Goal: Check status: Check status

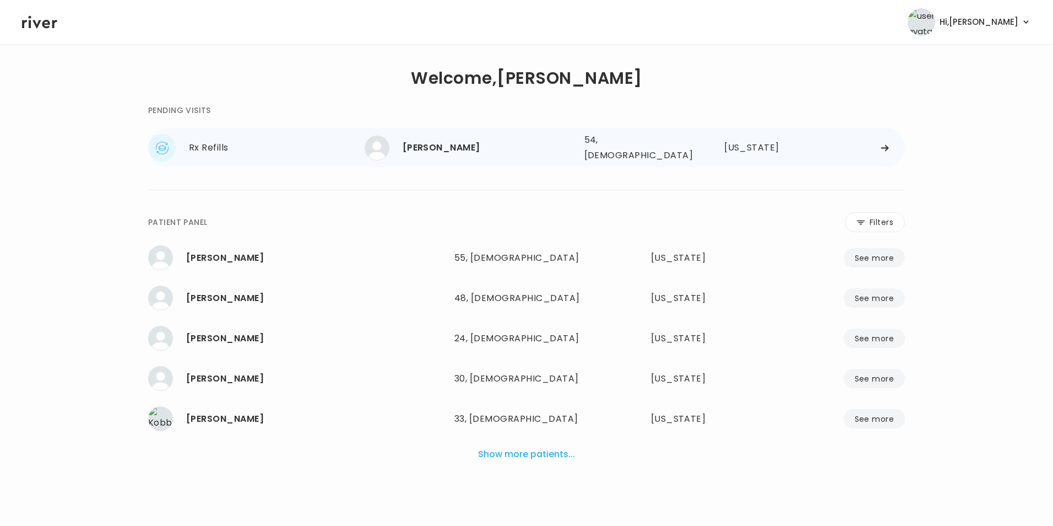
click at [884, 140] on div "[PERSON_NAME] 54, [DEMOGRAPHIC_DATA] See more 54, [DEMOGRAPHIC_DATA] [US_STATE]" at bounding box center [635, 147] width 540 height 35
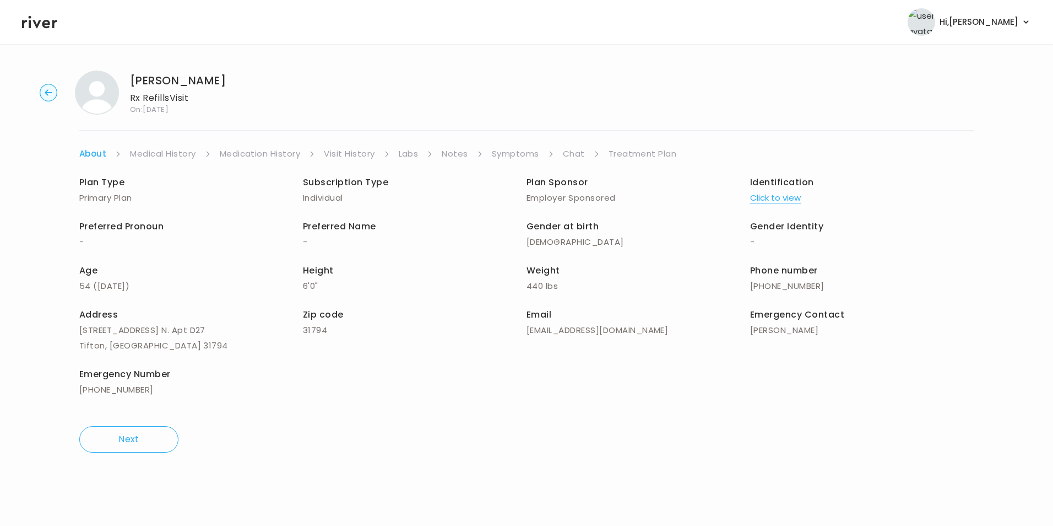
click at [507, 148] on link "Symptoms" at bounding box center [515, 153] width 47 height 15
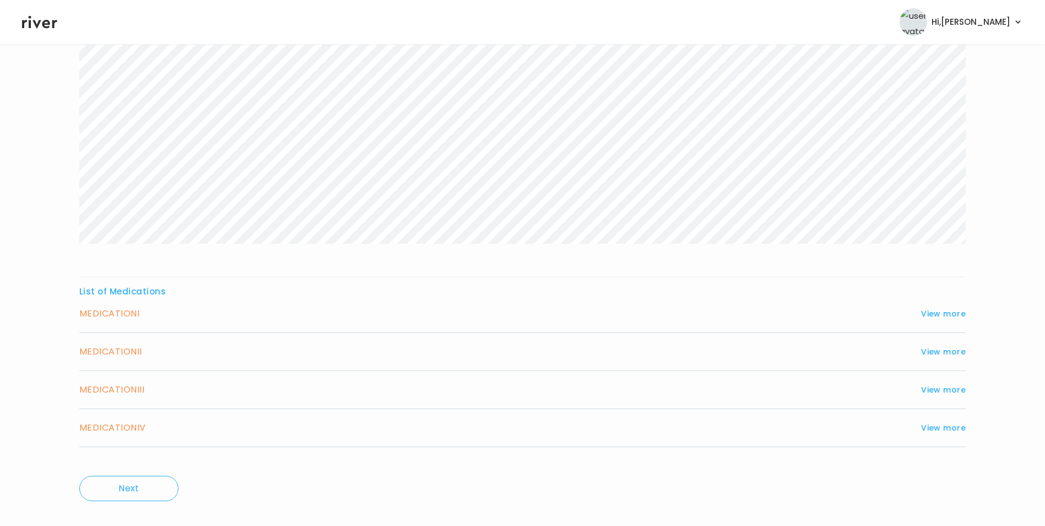
scroll to position [213, 0]
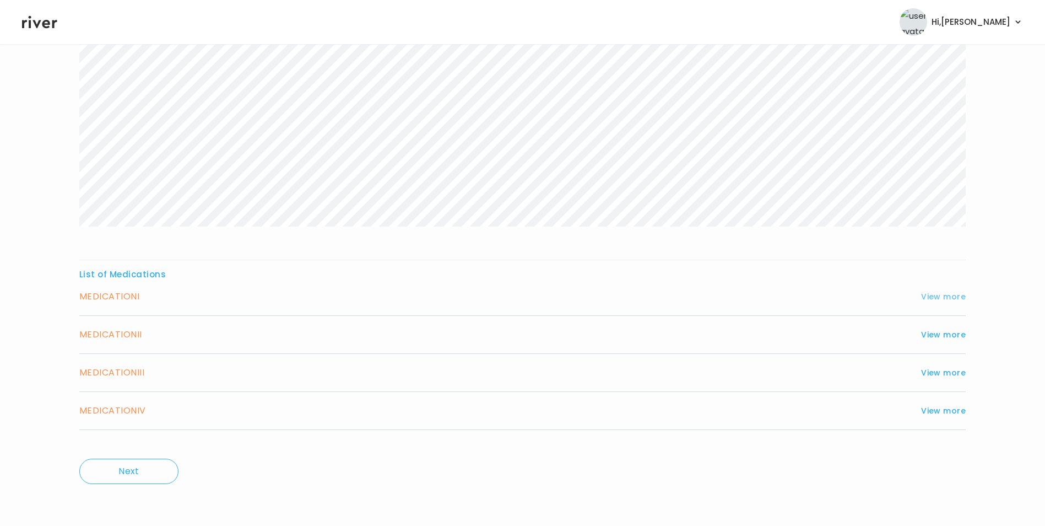
click at [936, 299] on button "View more" at bounding box center [943, 296] width 45 height 13
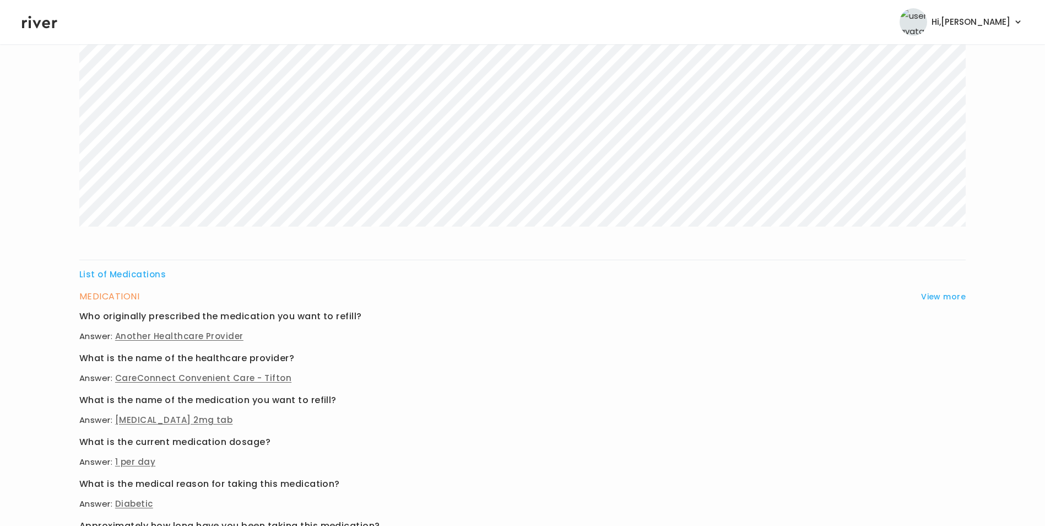
scroll to position [488, 0]
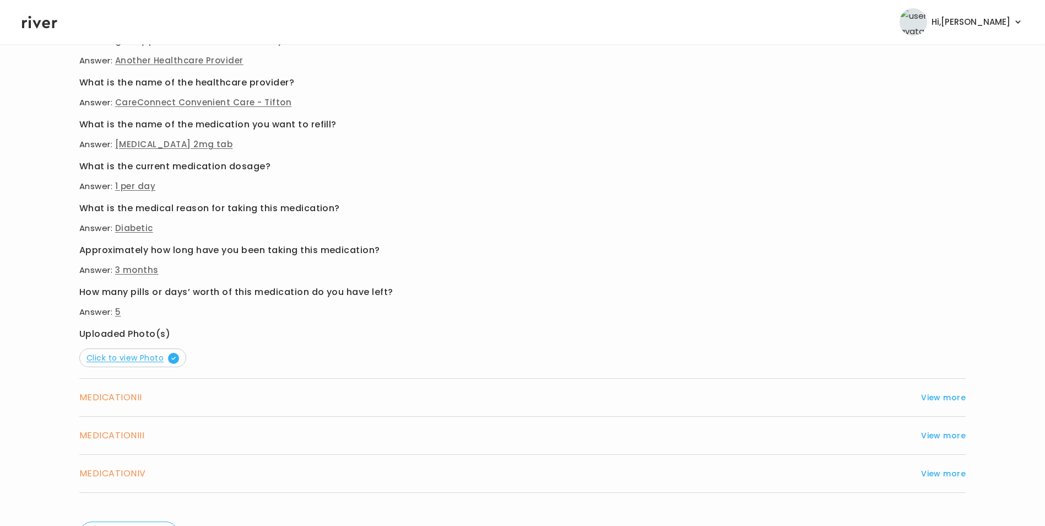
click at [125, 353] on span "Click to view Photo" at bounding box center [132, 357] width 93 height 11
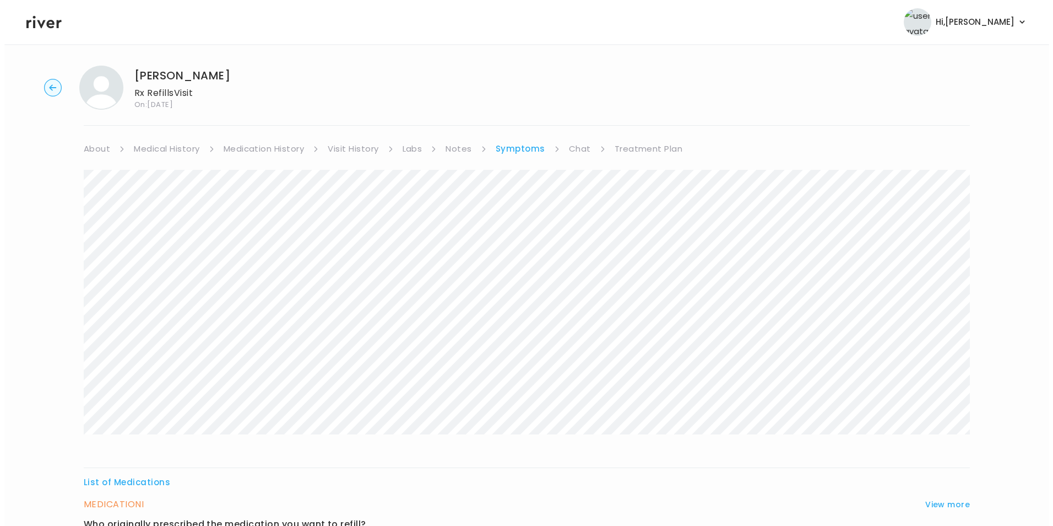
scroll to position [0, 0]
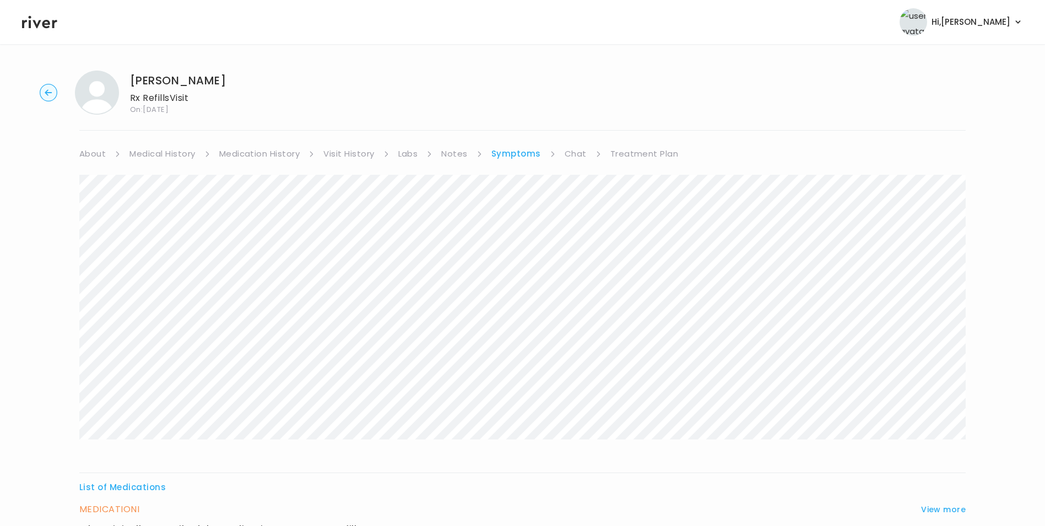
click at [153, 153] on link "Medical History" at bounding box center [162, 153] width 66 height 15
click at [224, 156] on link "Medication History" at bounding box center [264, 153] width 81 height 15
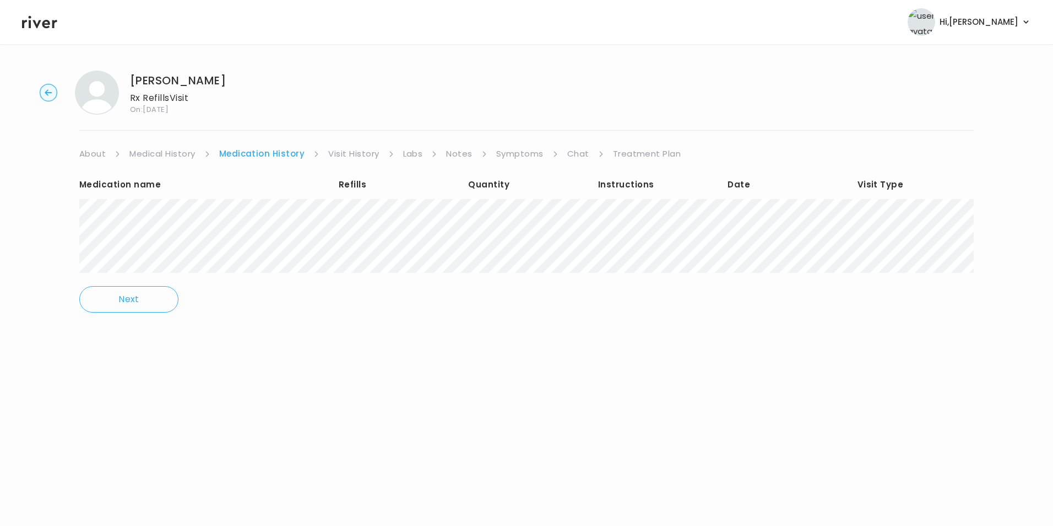
click at [360, 154] on link "Visit History" at bounding box center [353, 153] width 51 height 15
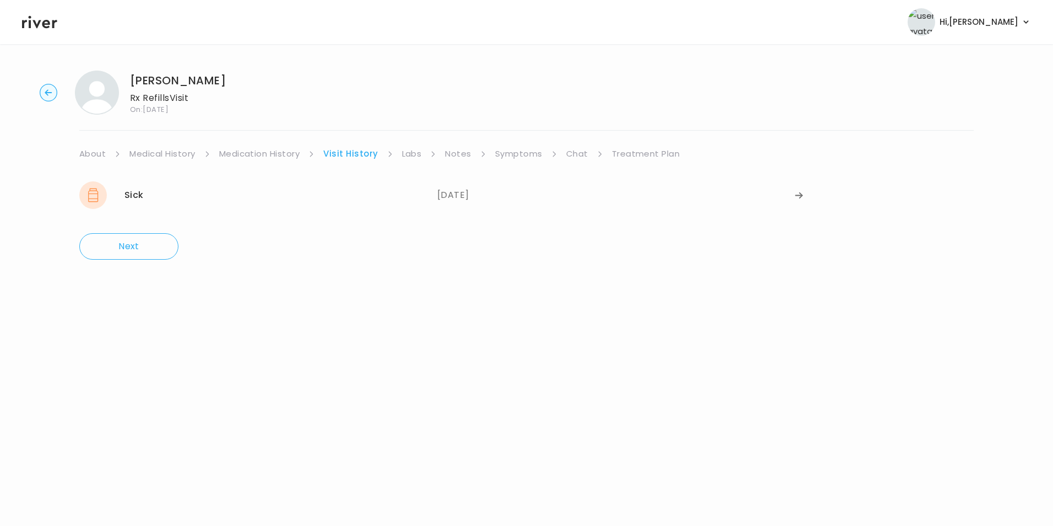
click at [39, 88] on div "[PERSON_NAME] Rx Refills Visit On: [DATE]" at bounding box center [527, 93] width 1018 height 44
click at [44, 86] on circle "button" at bounding box center [48, 92] width 17 height 17
